Goal: Information Seeking & Learning: Learn about a topic

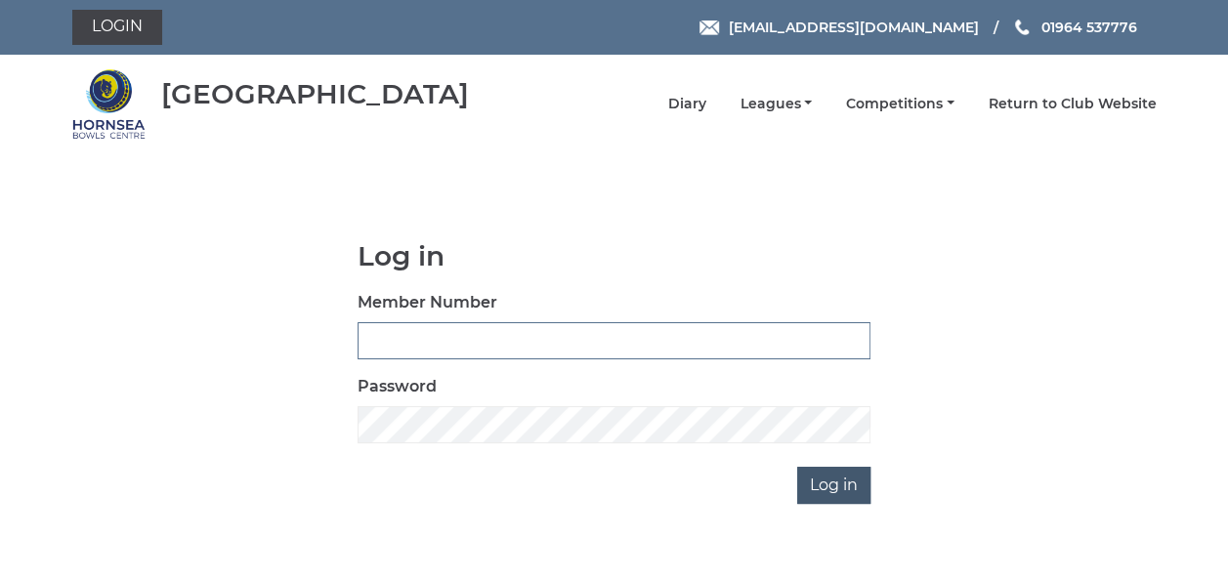
type input "0837"
click at [824, 478] on input "Log in" at bounding box center [833, 485] width 73 height 37
click at [818, 480] on input "Log in" at bounding box center [833, 485] width 73 height 37
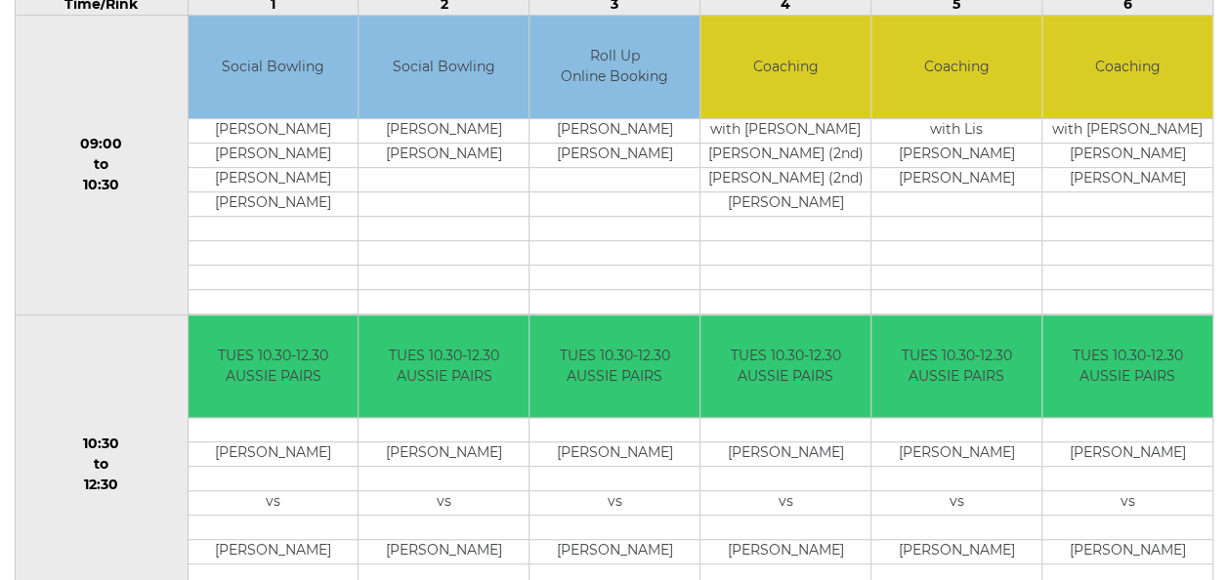
scroll to position [106, 0]
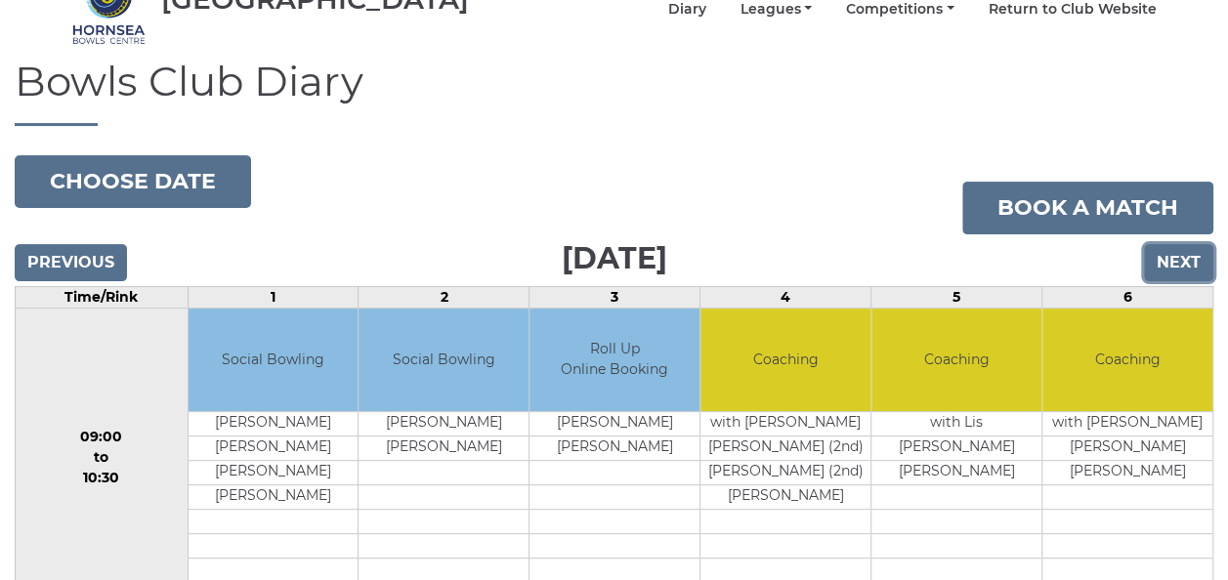
click at [1184, 254] on input "Next" at bounding box center [1178, 262] width 69 height 37
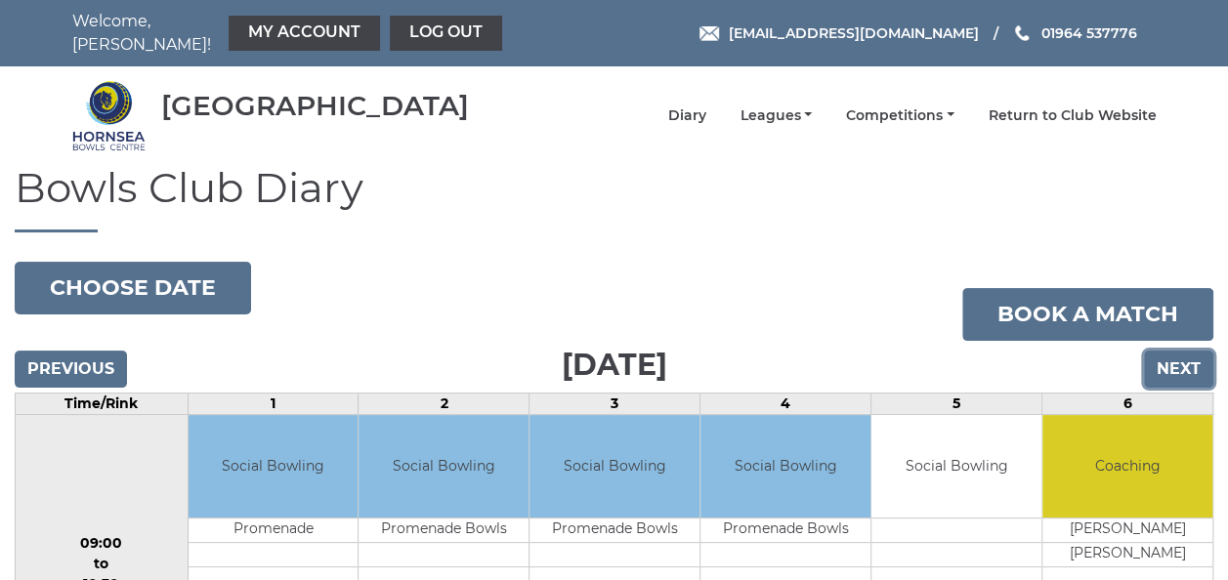
click at [1178, 353] on input "Next" at bounding box center [1178, 369] width 69 height 37
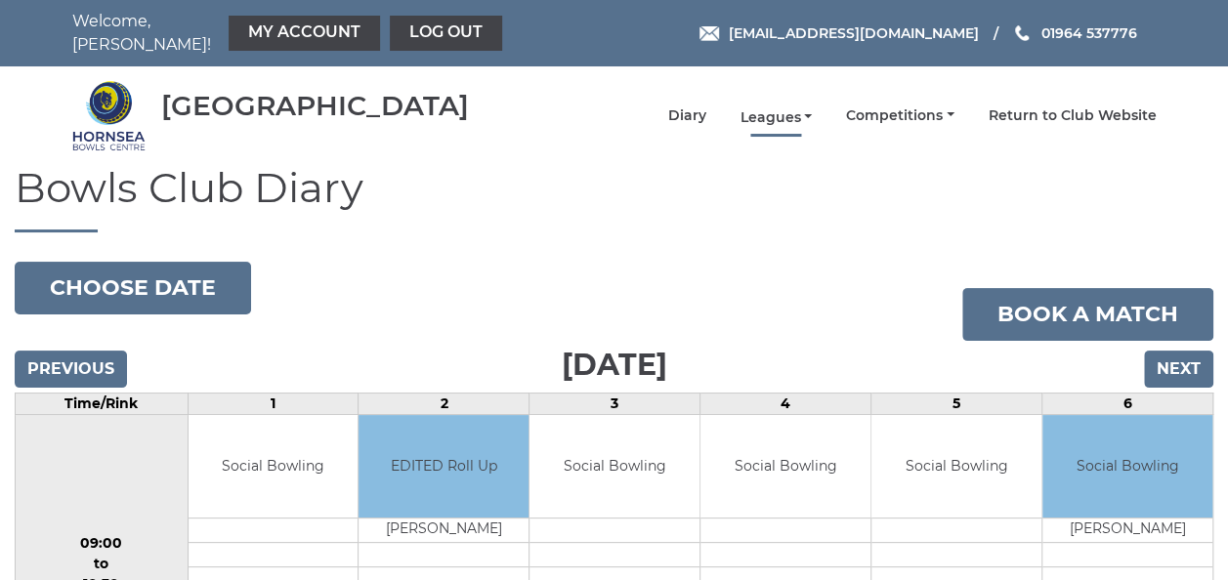
click at [785, 108] on link "Leagues" at bounding box center [775, 117] width 72 height 19
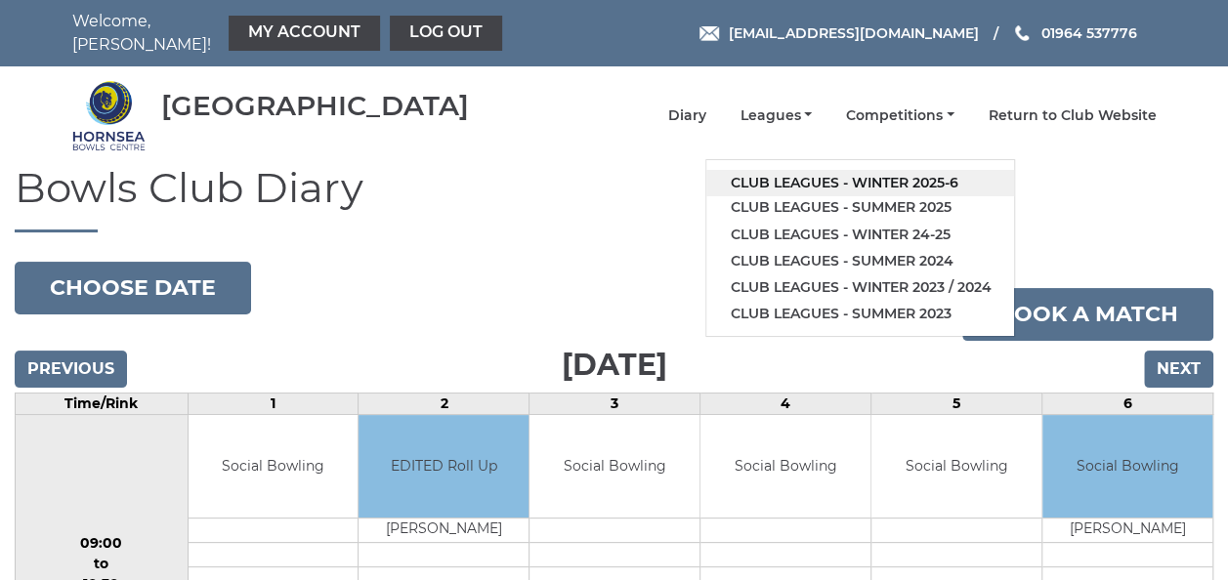
click at [801, 170] on link "Club leagues - Winter 2025-6" at bounding box center [860, 183] width 308 height 26
click at [801, 165] on h1 "Bowls Club Diary" at bounding box center [614, 198] width 1198 height 67
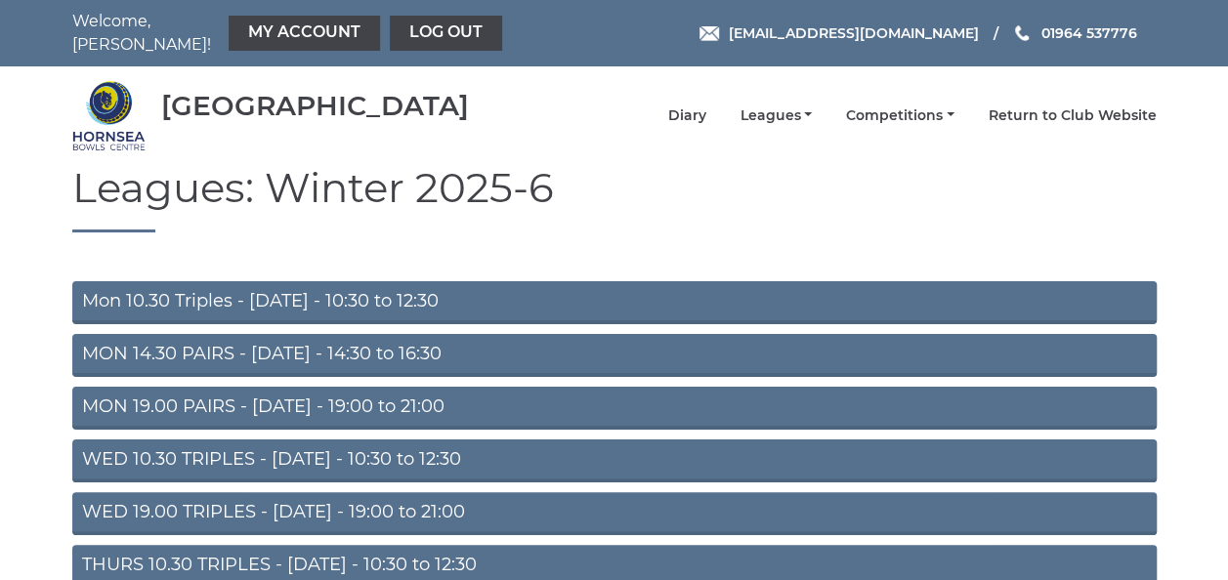
click at [300, 393] on link "MON 19.00 PAIRS - [DATE] - 19:00 to 21:00" at bounding box center [614, 408] width 1084 height 43
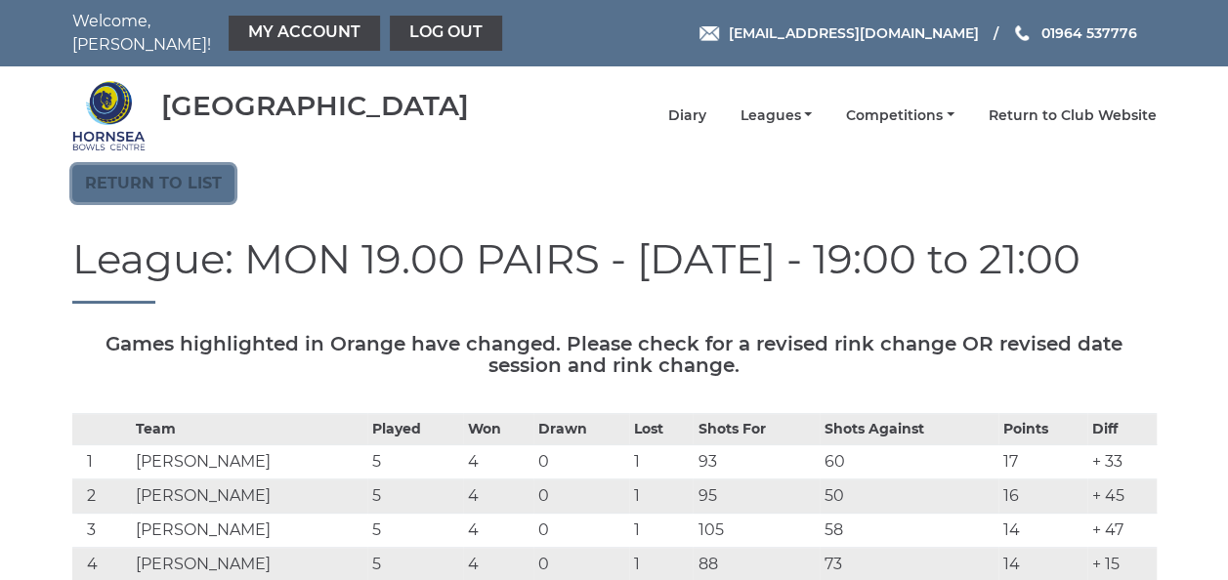
click at [205, 175] on link "Return to list" at bounding box center [153, 183] width 162 height 37
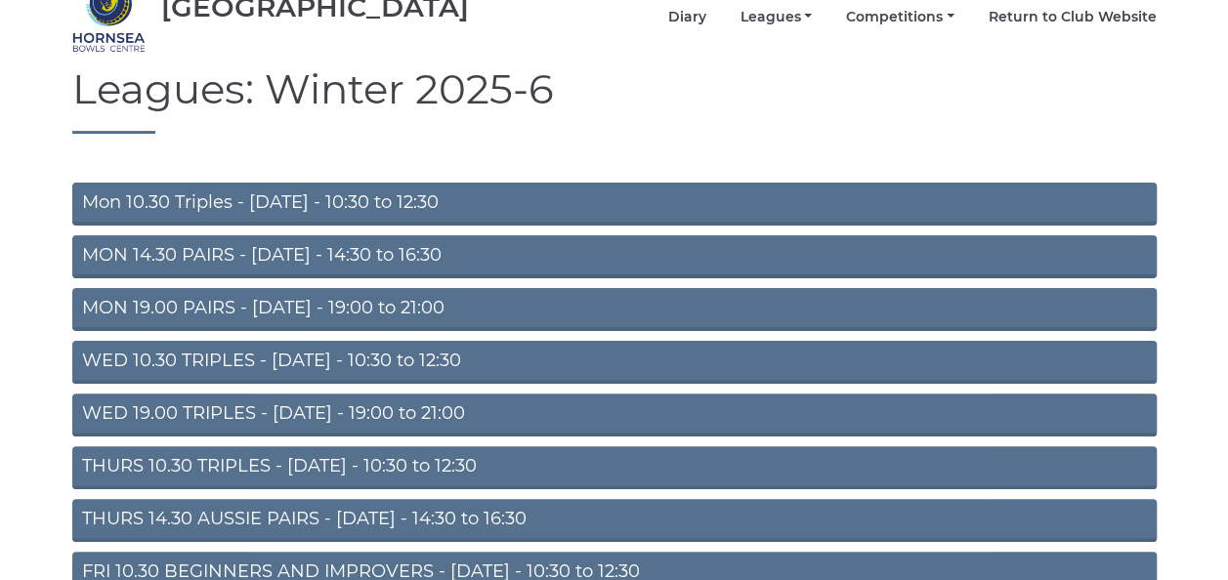
scroll to position [293, 0]
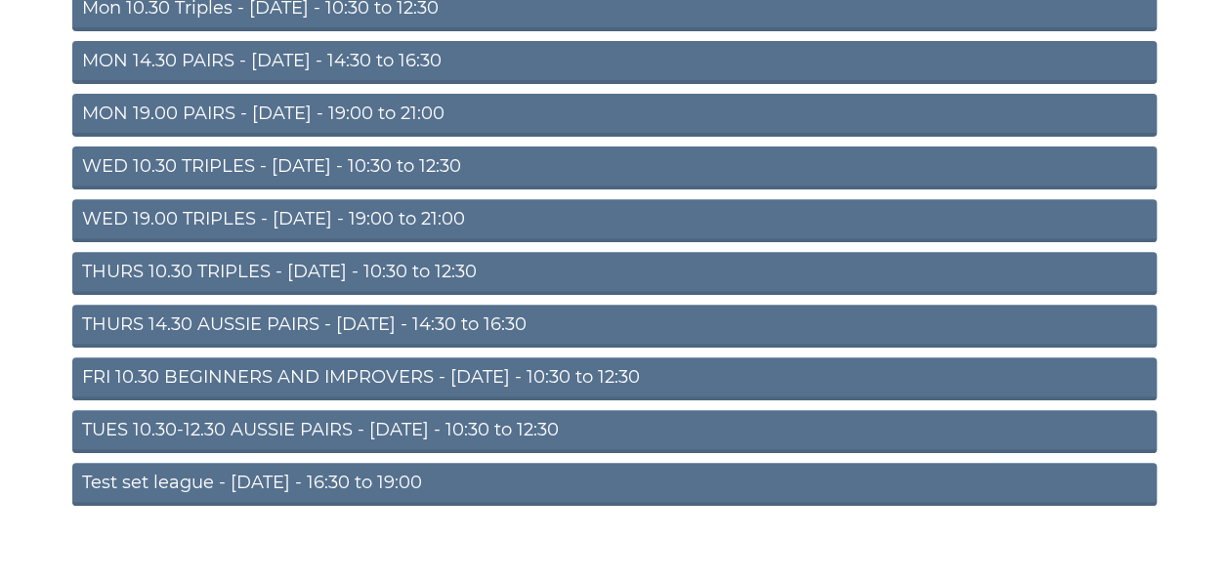
click at [298, 264] on link "THURS 10.30 TRIPLES - [DATE] - 10:30 to 12:30" at bounding box center [614, 273] width 1084 height 43
click at [298, 264] on link "THURS 10.30 TRIPLES - Thursday - 10:30 to 12:30" at bounding box center [614, 273] width 1084 height 43
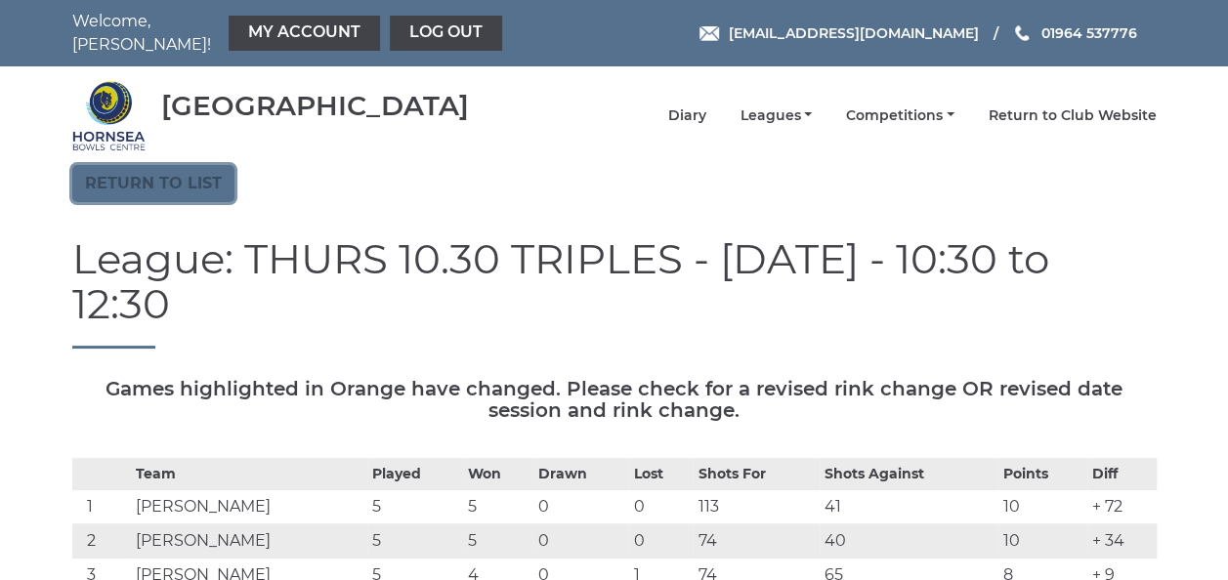
click at [213, 168] on link "Return to list" at bounding box center [153, 183] width 162 height 37
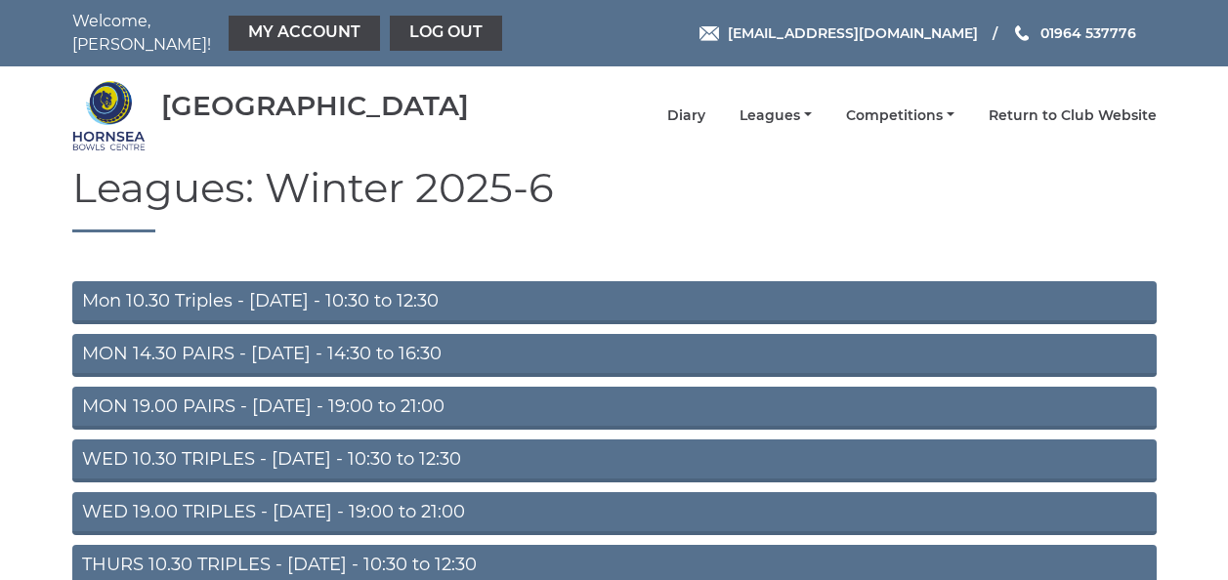
scroll to position [293, 0]
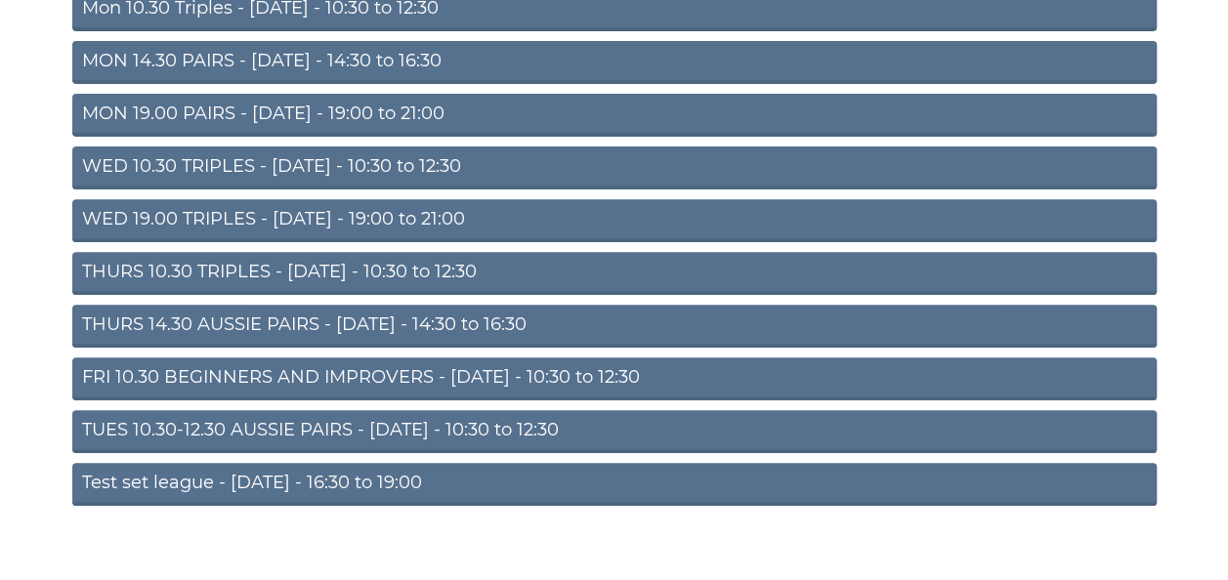
click at [291, 422] on link "TUES 10.30-12.30 AUSSIE PAIRS - Tuesday - 10:30 to 12:30" at bounding box center [614, 431] width 1084 height 43
